Goal: Check status: Check status

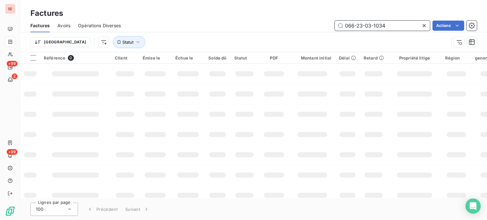
drag, startPoint x: 394, startPoint y: 26, endPoint x: 231, endPoint y: 37, distance: 163.1
click at [231, 37] on div "Factures Avoirs Opérations Diverses 066-23-03-1034 Actions Trier Statut" at bounding box center [253, 35] width 467 height 33
type input "013-24-03-0722"
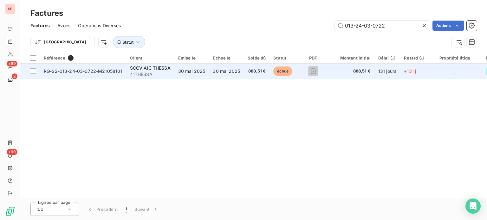
click at [199, 71] on td "30 mai 2025" at bounding box center [191, 71] width 35 height 15
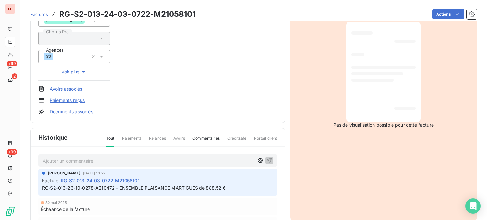
scroll to position [128, 0]
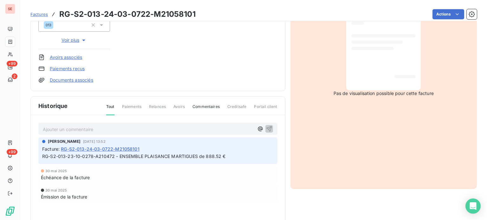
click at [108, 148] on span "RG-S2-013-24-03-0722-M21058101" at bounding box center [100, 149] width 79 height 7
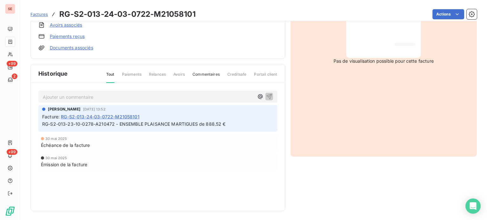
scroll to position [161, 0]
click at [84, 144] on span "Échéance de la facture" at bounding box center [65, 144] width 49 height 7
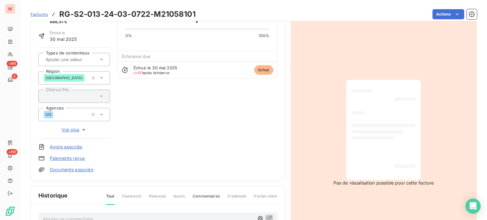
scroll to position [34, 0]
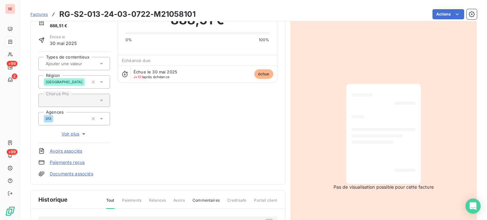
click at [68, 162] on link "Paiements reçus" at bounding box center [67, 163] width 35 height 6
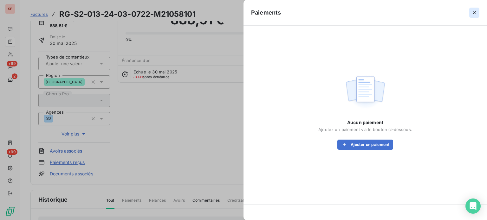
click at [477, 11] on icon "button" at bounding box center [474, 13] width 6 height 6
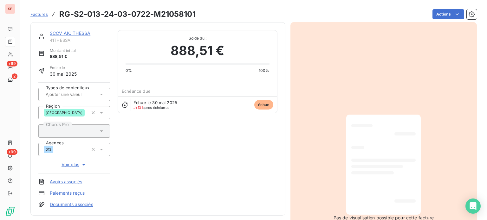
scroll to position [0, 0]
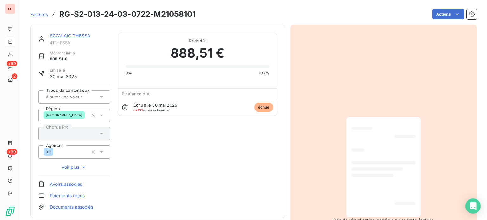
click at [42, 13] on span "Factures" at bounding box center [38, 14] width 17 height 5
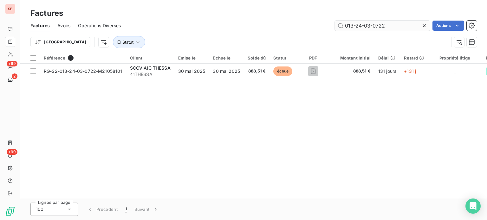
drag, startPoint x: 386, startPoint y: 26, endPoint x: 341, endPoint y: 25, distance: 44.7
click at [341, 25] on input "013-24-03-0722" at bounding box center [382, 26] width 95 height 10
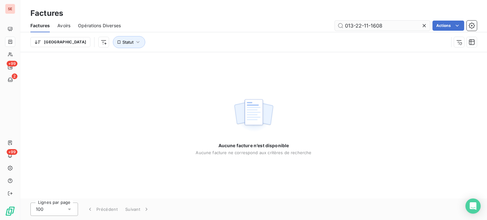
type input "013-22-11-1608"
click at [388, 25] on input "013-22-11-1608" at bounding box center [382, 26] width 95 height 10
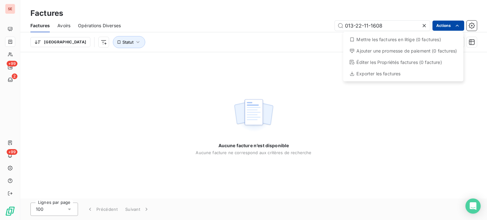
click at [445, 25] on html "SE +99 2 +99 Factures Factures Avoirs Opérations Diverses 013-22-11-1608 Action…" at bounding box center [243, 110] width 487 height 220
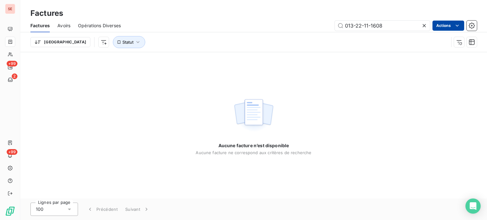
click at [445, 25] on html "SE +99 2 +99 Factures Factures Avoirs Opérations Diverses 013-22-11-1608 Action…" at bounding box center [243, 110] width 487 height 220
click at [423, 26] on icon at bounding box center [424, 26] width 6 height 6
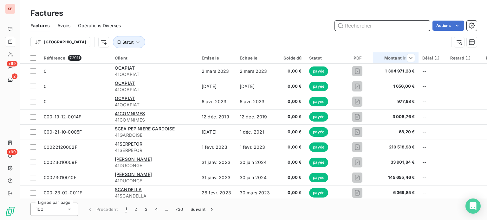
paste input "033-24-04-1231"
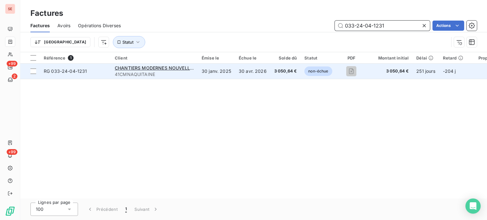
type input "033-24-04-1231"
click at [246, 75] on td "30 avr. 2026" at bounding box center [253, 71] width 36 height 15
